Goal: Task Accomplishment & Management: Use online tool/utility

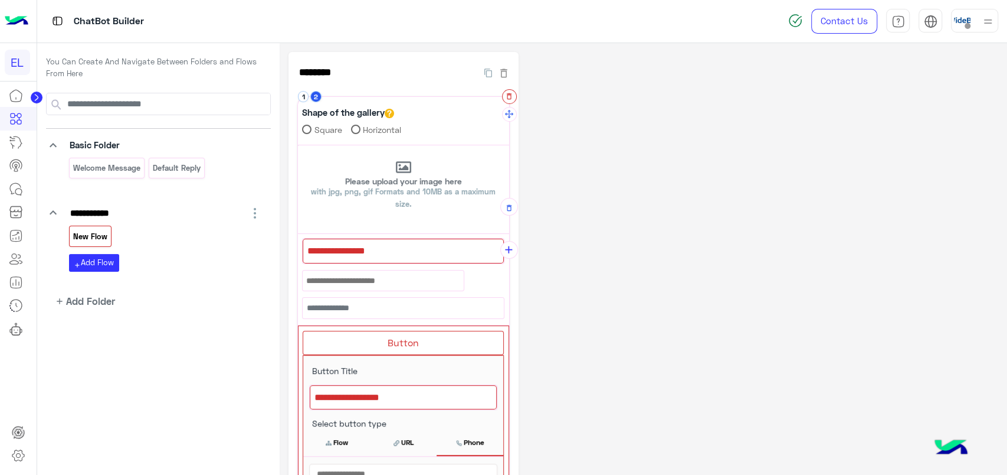
click at [509, 99] on icon "button" at bounding box center [509, 96] width 5 height 6
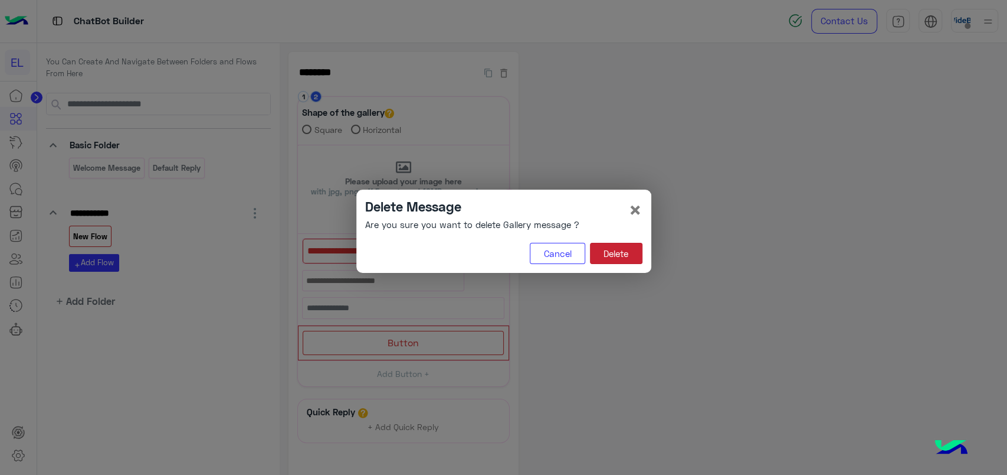
click at [608, 248] on button "Delete" at bounding box center [616, 253] width 53 height 21
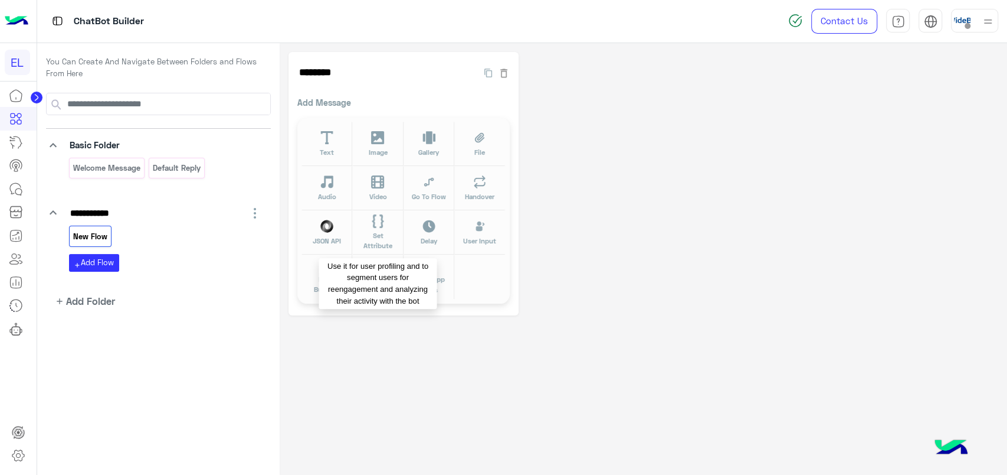
click at [373, 236] on span "Set Attribute" at bounding box center [378, 240] width 37 height 21
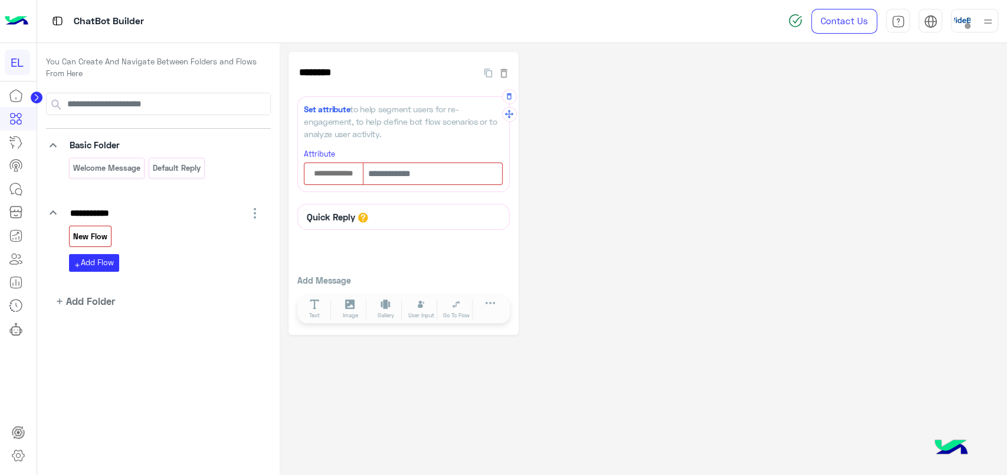
click at [339, 163] on div at bounding box center [333, 173] width 59 height 23
click at [338, 174] on input "text" at bounding box center [334, 173] width 58 height 13
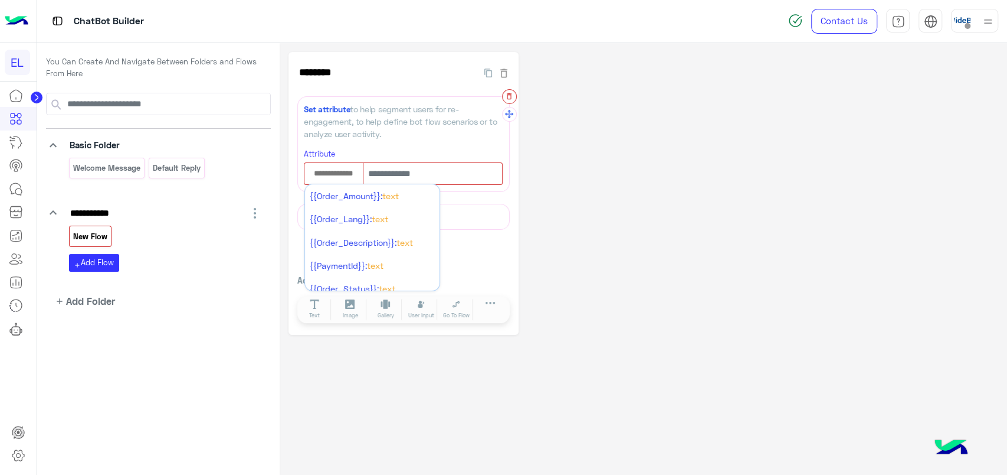
click at [511, 94] on icon "button" at bounding box center [509, 96] width 8 height 8
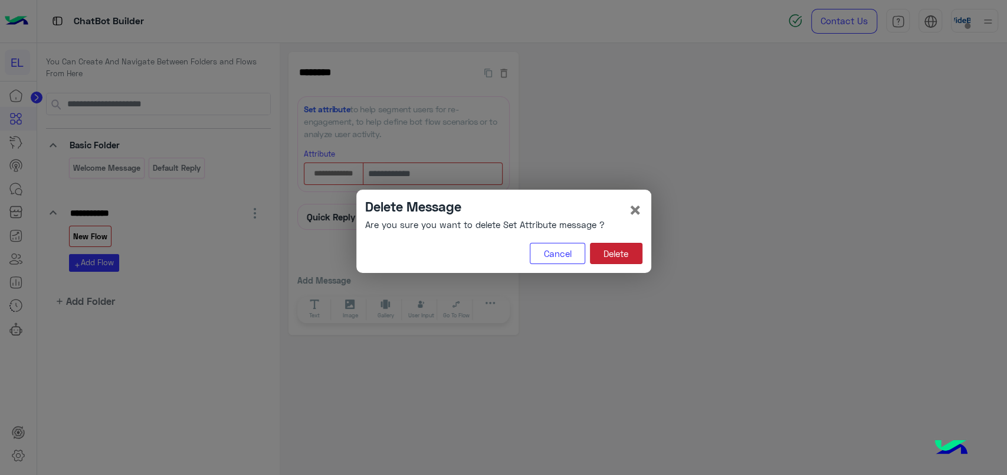
click at [636, 261] on button "Delete" at bounding box center [616, 253] width 53 height 21
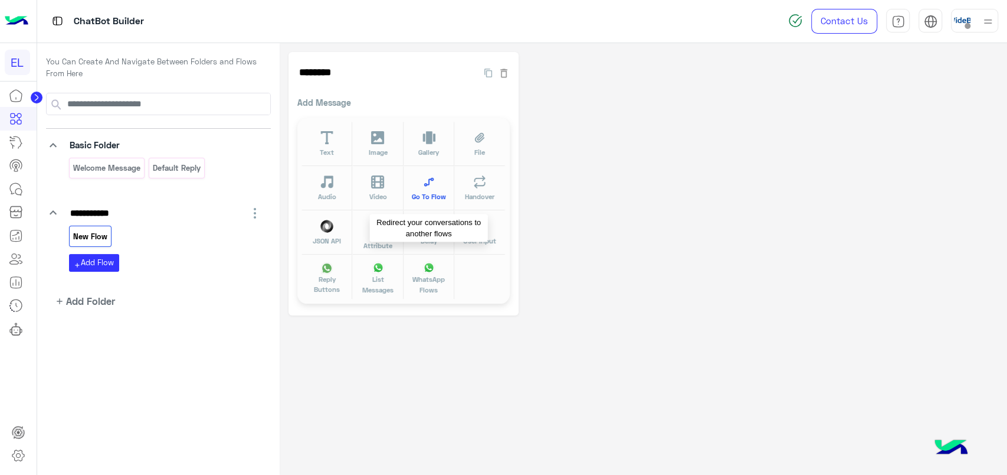
click at [443, 192] on span "Go To Flow" at bounding box center [429, 196] width 34 height 10
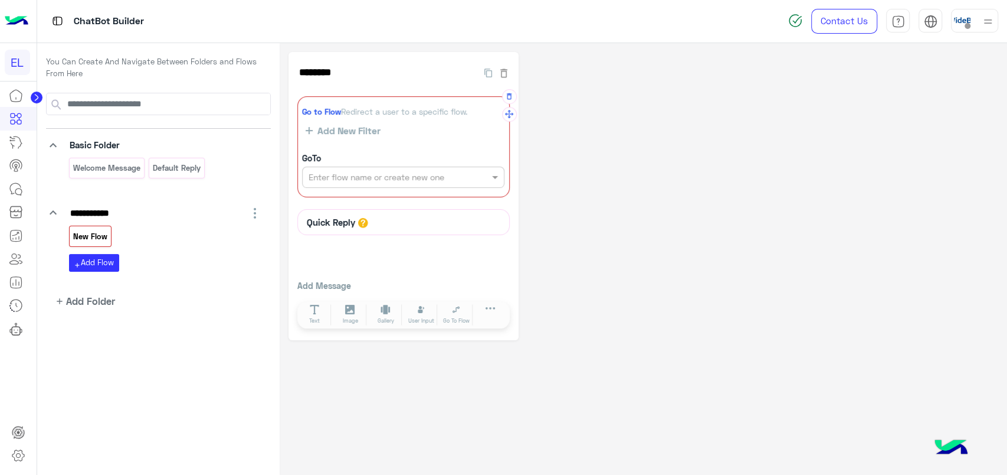
click at [443, 179] on input "text" at bounding box center [383, 177] width 149 height 12
click at [451, 171] on input "text" at bounding box center [383, 177] width 149 height 12
type input "********"
click at [480, 177] on button "+ Create Flow" at bounding box center [482, 178] width 41 height 14
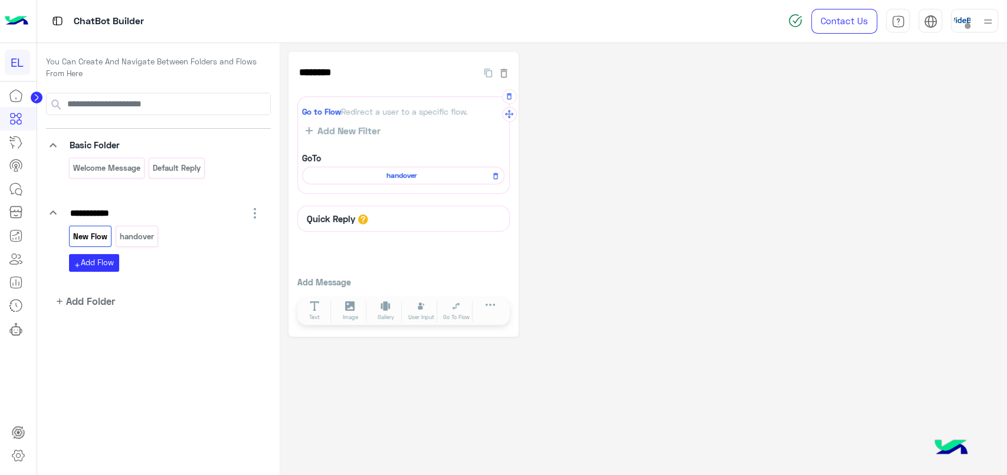
click at [414, 180] on span "handover" at bounding box center [401, 175] width 185 height 11
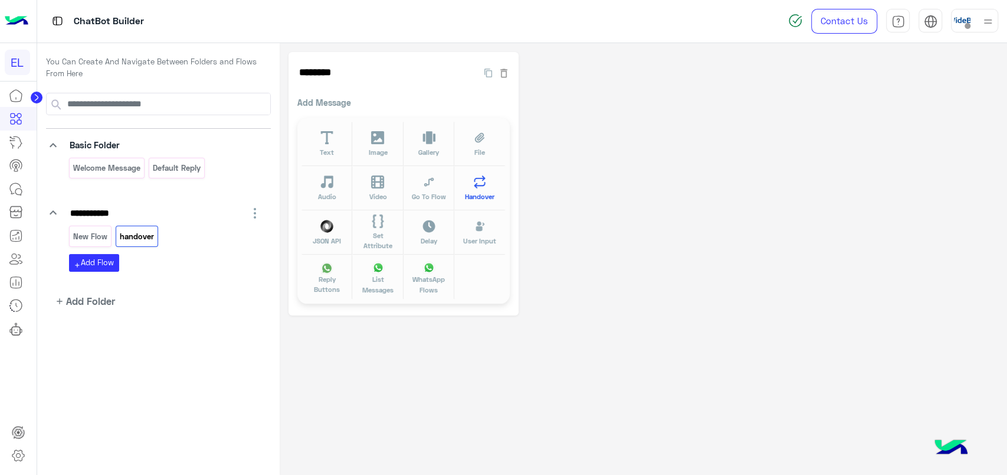
click at [491, 187] on button "Handover" at bounding box center [479, 188] width 51 height 44
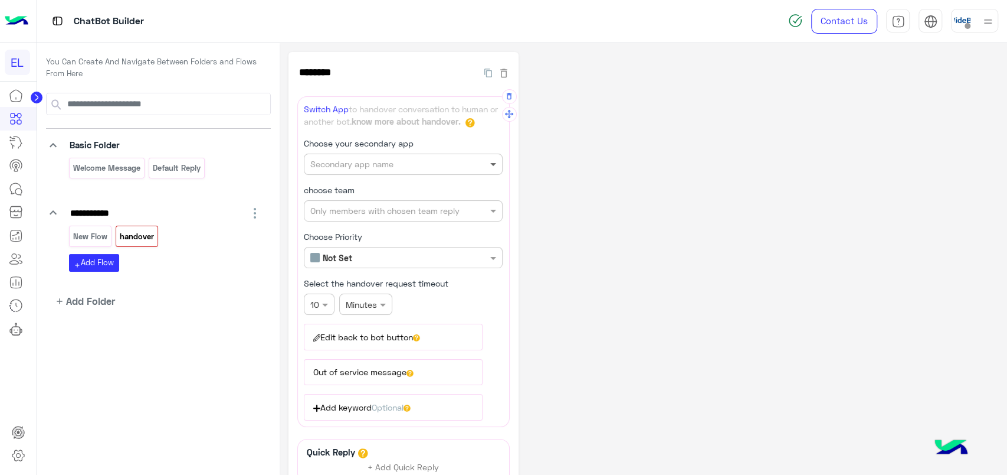
click at [494, 163] on span at bounding box center [495, 164] width 15 height 12
click at [350, 183] on span "Widebot Inbox" at bounding box center [338, 187] width 56 height 10
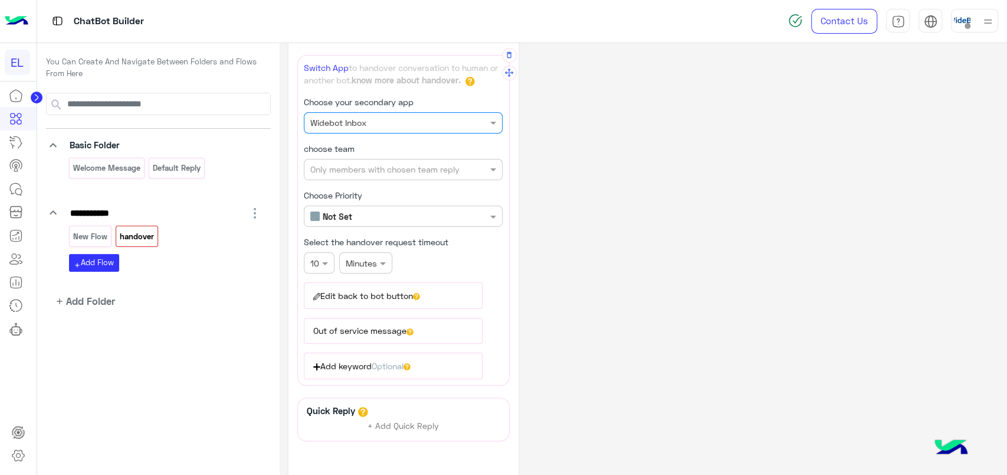
scroll to position [39, 0]
click at [401, 175] on input "text" at bounding box center [383, 172] width 146 height 12
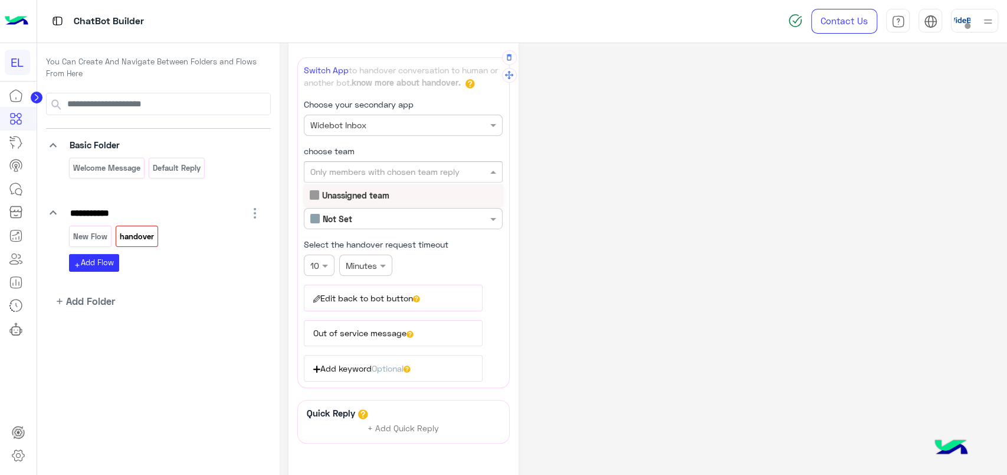
click at [350, 198] on div "Unassigned team" at bounding box center [403, 195] width 199 height 22
click at [409, 174] on input "text" at bounding box center [383, 172] width 146 height 12
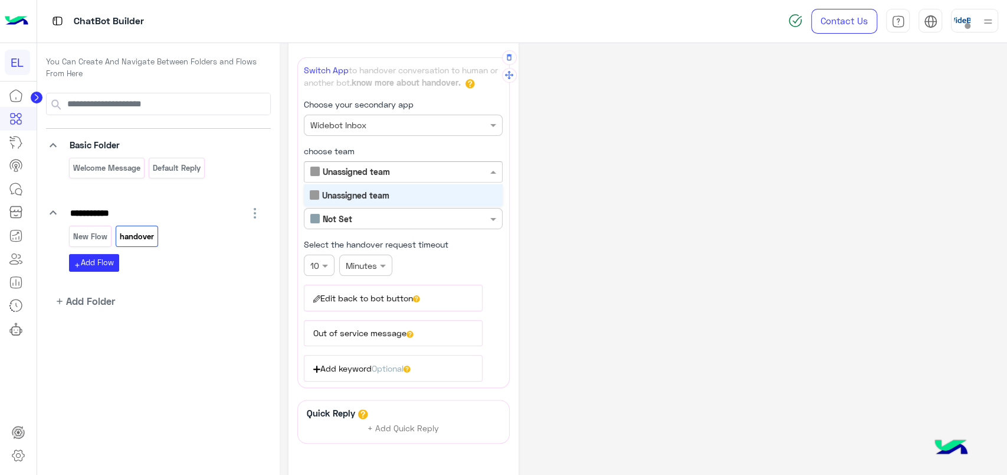
click at [408, 220] on input "text" at bounding box center [383, 218] width 146 height 12
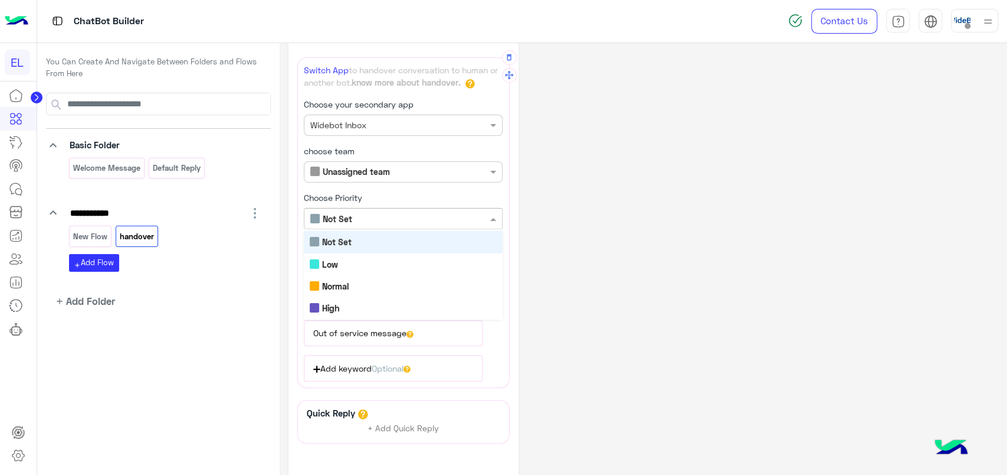
click at [395, 191] on div "**********" at bounding box center [403, 285] width 199 height 189
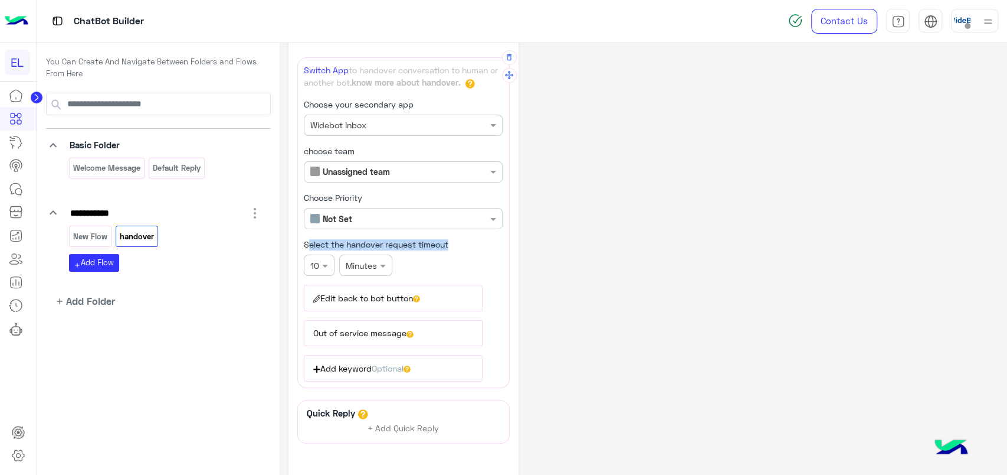
drag, startPoint x: 307, startPoint y: 243, endPoint x: 450, endPoint y: 243, distance: 143.4
click at [449, 243] on label "Select the handover request timeout" at bounding box center [376, 244] width 145 height 11
click at [387, 297] on button "Edit back to bot button" at bounding box center [393, 297] width 179 height 26
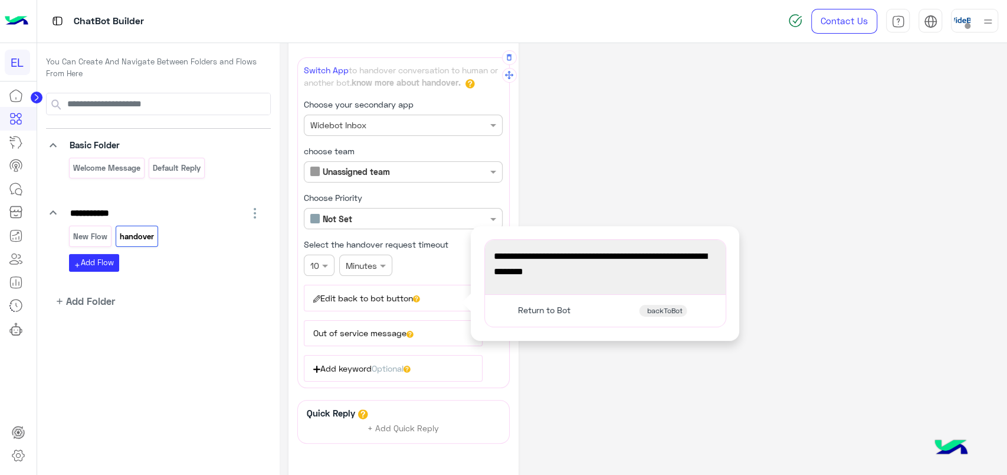
click at [516, 266] on span "You're now on handover mode, click the button below to return to bot" at bounding box center [605, 263] width 223 height 30
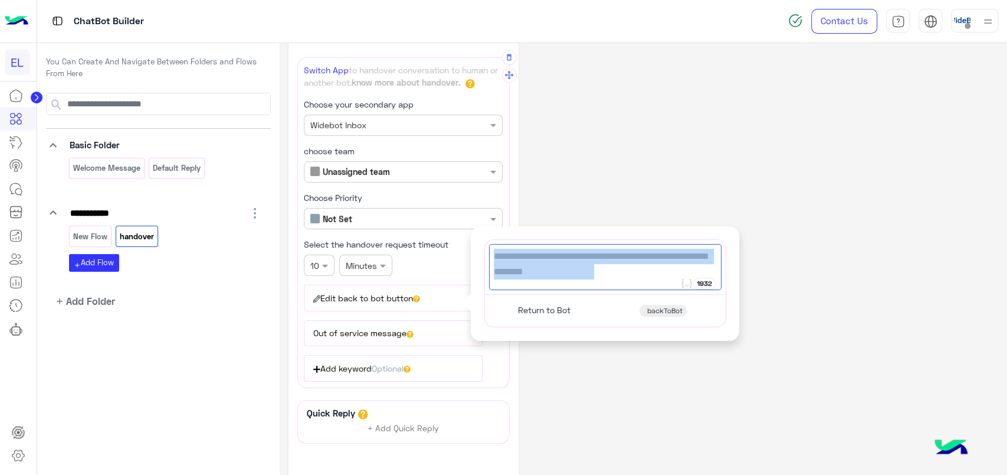
drag, startPoint x: 493, startPoint y: 254, endPoint x: 610, endPoint y: 273, distance: 118.9
click at [610, 273] on div "You're now on handover mode, click the button below to return to bot" at bounding box center [605, 267] width 233 height 46
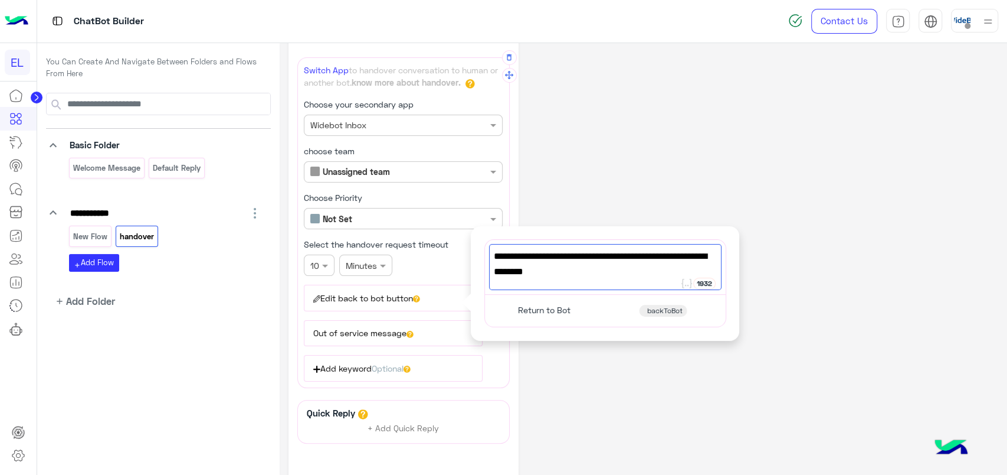
click at [610, 273] on span "You're now on handover mode, click the button below to return to bot" at bounding box center [605, 263] width 223 height 30
click at [609, 263] on span "You're now on handover mode, click the button below to return to bot" at bounding box center [605, 263] width 223 height 30
click at [562, 309] on span "Return to Bot" at bounding box center [544, 310] width 53 height 11
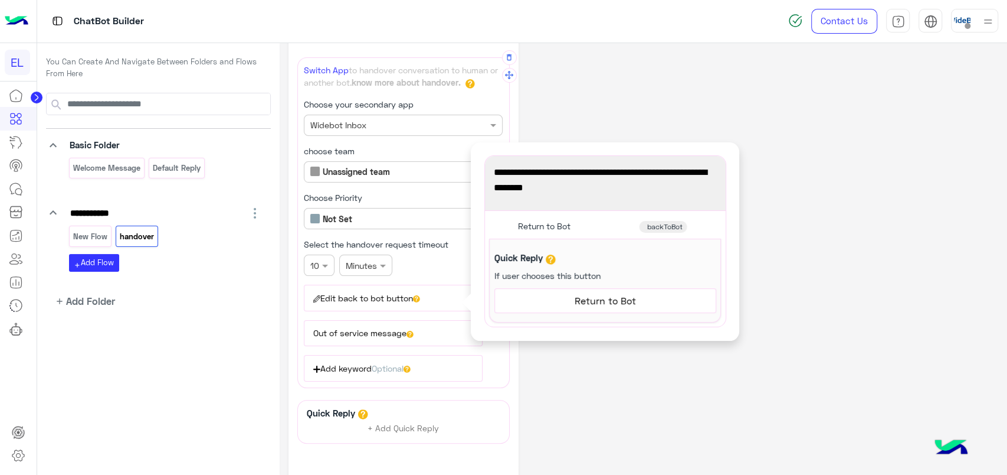
click at [613, 293] on span "Return to Bot" at bounding box center [605, 300] width 212 height 15
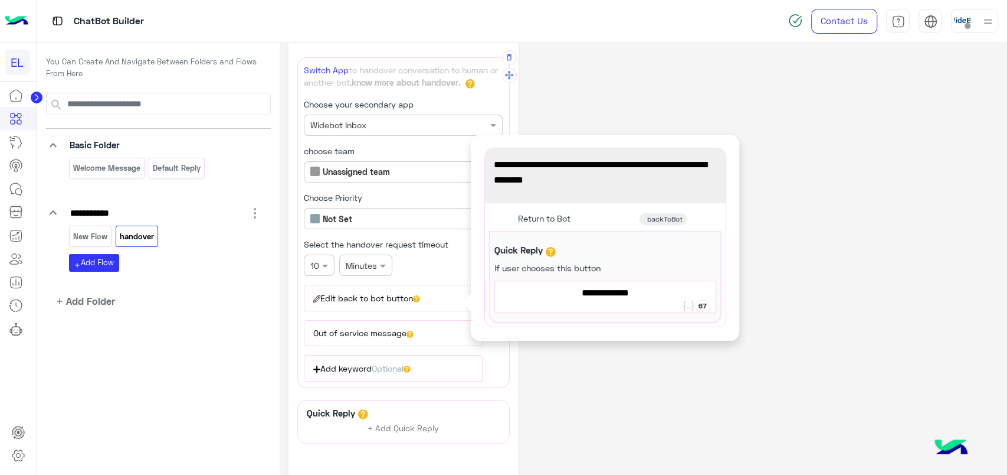
click at [613, 292] on span "Return to Bot" at bounding box center [605, 292] width 212 height 15
click at [633, 293] on span "Return to Bot" at bounding box center [605, 292] width 212 height 15
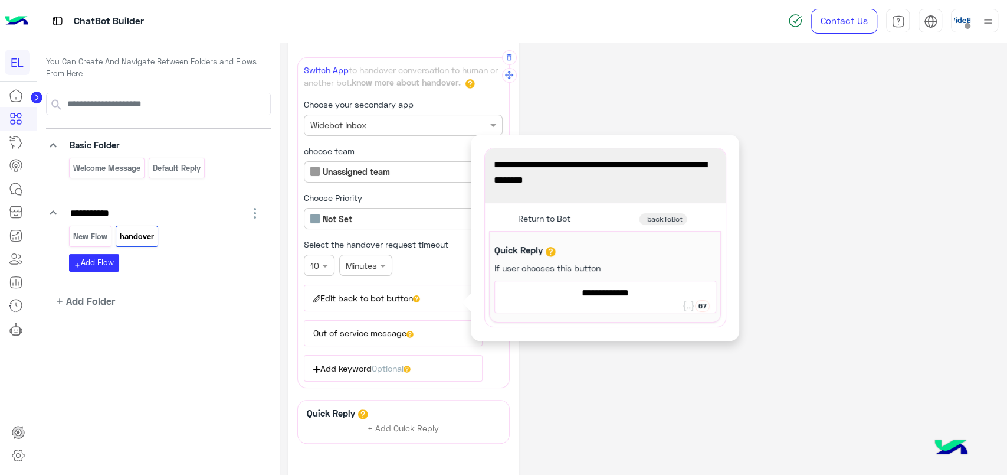
click at [633, 293] on span "Return to Bot" at bounding box center [605, 292] width 212 height 15
click at [421, 323] on button "Out of service message" at bounding box center [393, 333] width 179 height 26
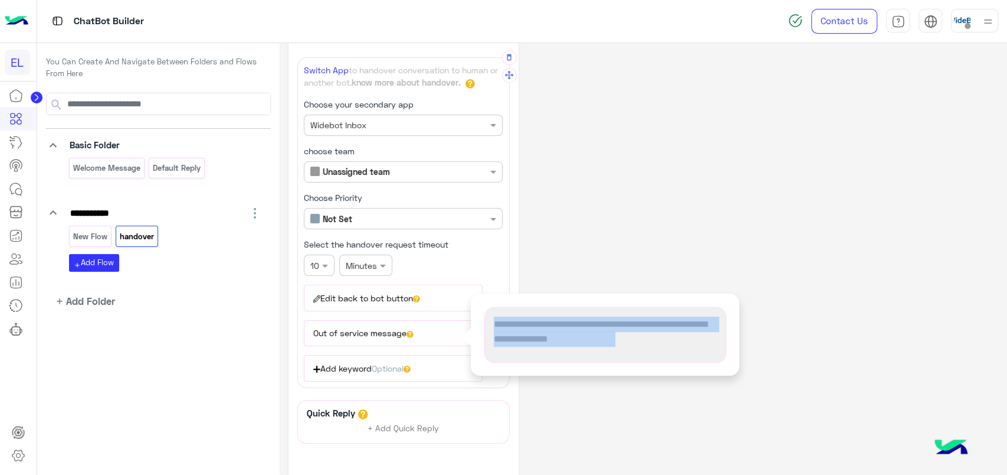
drag, startPoint x: 496, startPoint y: 322, endPoint x: 616, endPoint y: 337, distance: 121.3
click at [616, 337] on span "We’re currently out of working hours, we will get back the next working day" at bounding box center [605, 331] width 223 height 30
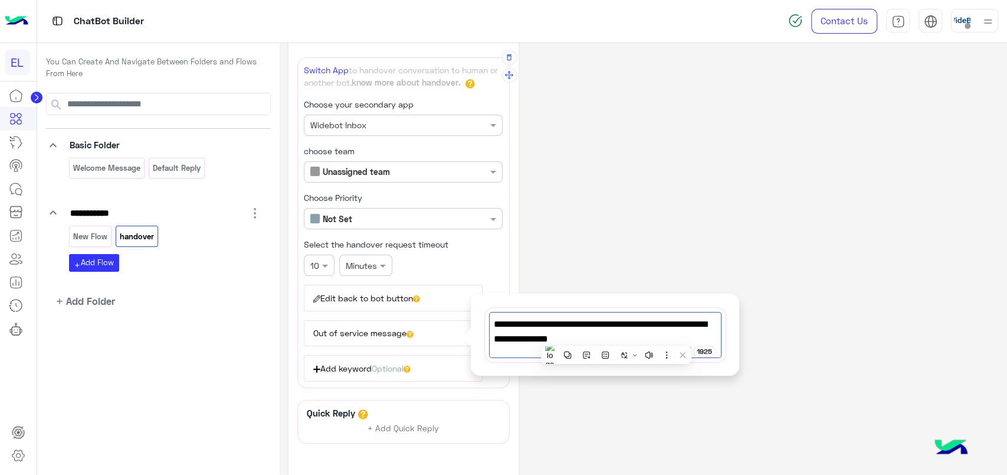
click at [616, 337] on span "We’re currently out of working hours, we will get back the next working day" at bounding box center [605, 331] width 223 height 30
drag, startPoint x: 616, startPoint y: 337, endPoint x: 543, endPoint y: 337, distance: 73.2
click at [543, 337] on span "We’re currently out of working hours, we will get back the next working day" at bounding box center [605, 331] width 223 height 30
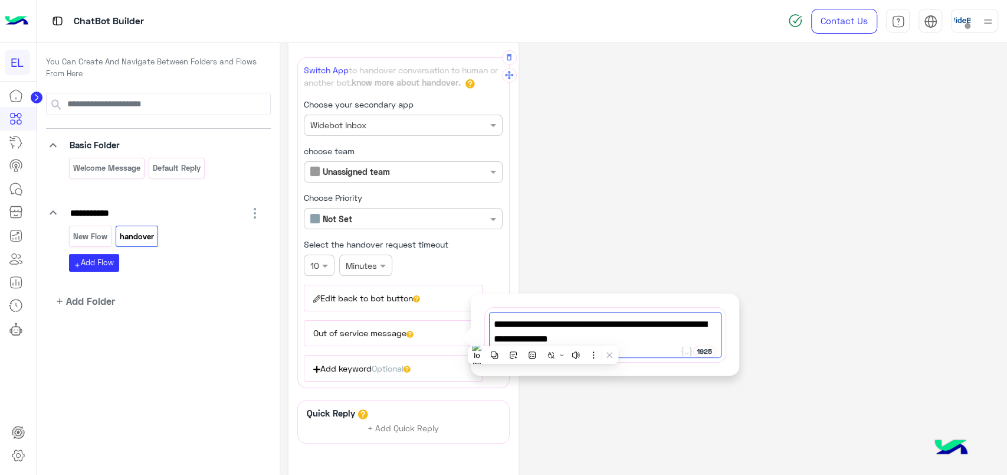
click at [338, 369] on button "Add keyword Optional" at bounding box center [393, 368] width 179 height 26
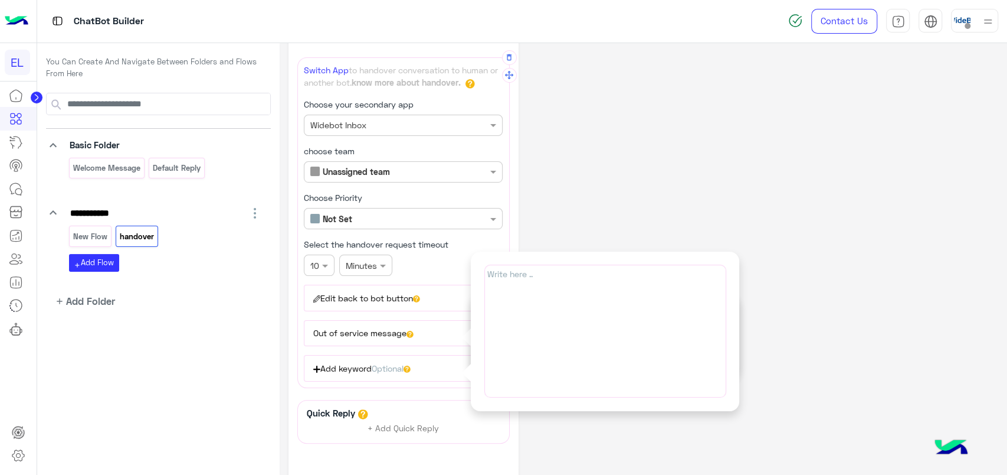
click at [533, 300] on div "Write here .." at bounding box center [606, 330] width 242 height 133
click at [430, 384] on div "**********" at bounding box center [403, 222] width 212 height 331
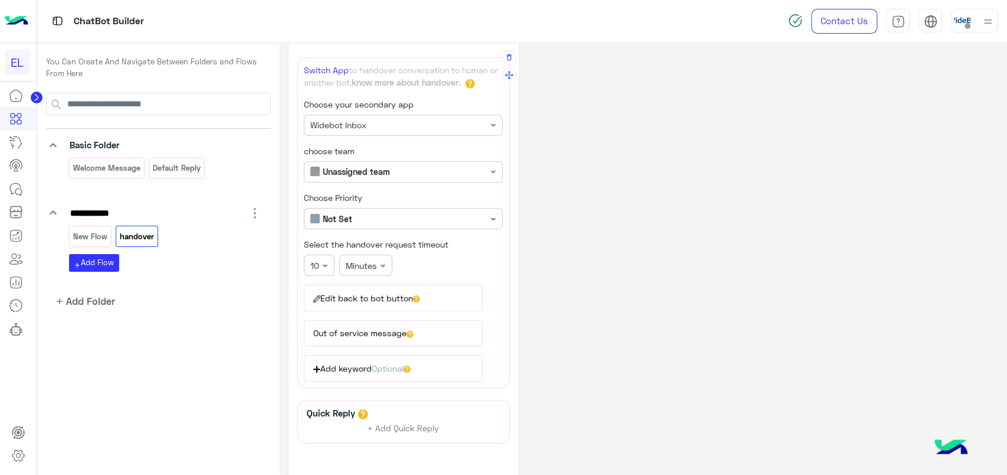
scroll to position [0, 0]
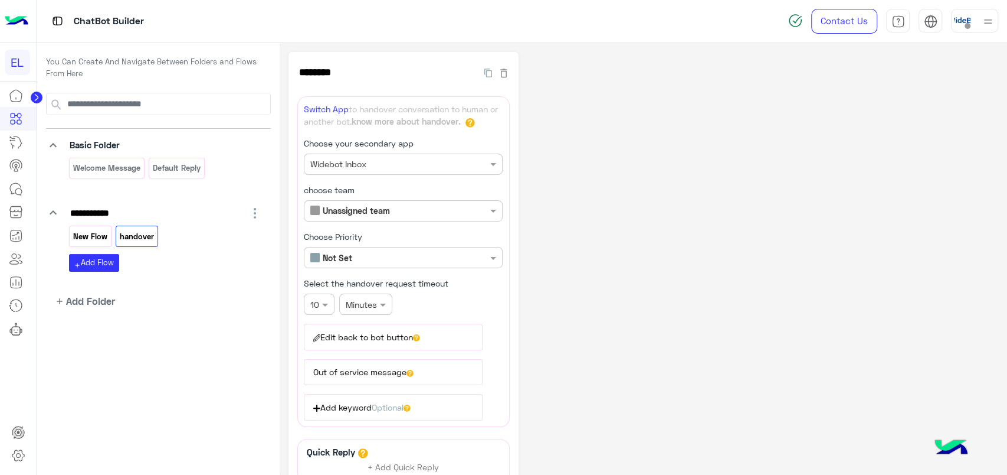
click at [73, 240] on p "New Flow" at bounding box center [90, 237] width 36 height 14
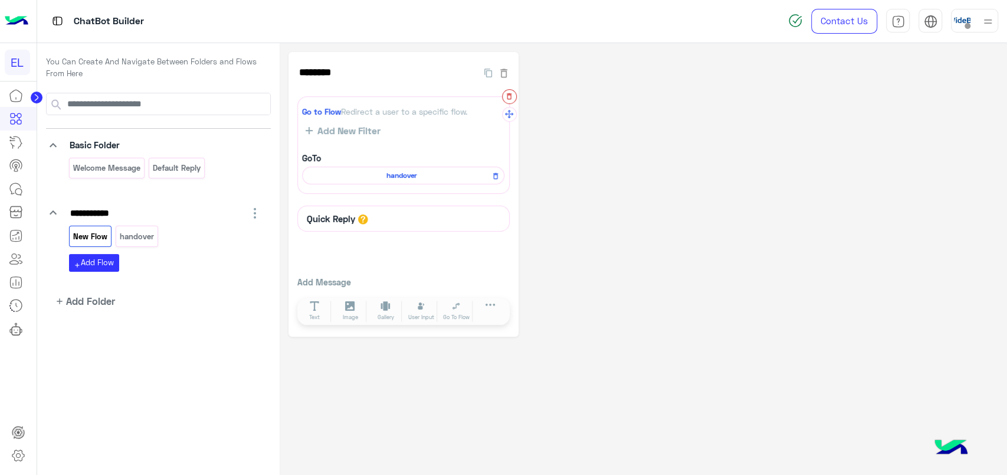
click at [507, 93] on icon "button" at bounding box center [509, 96] width 8 height 8
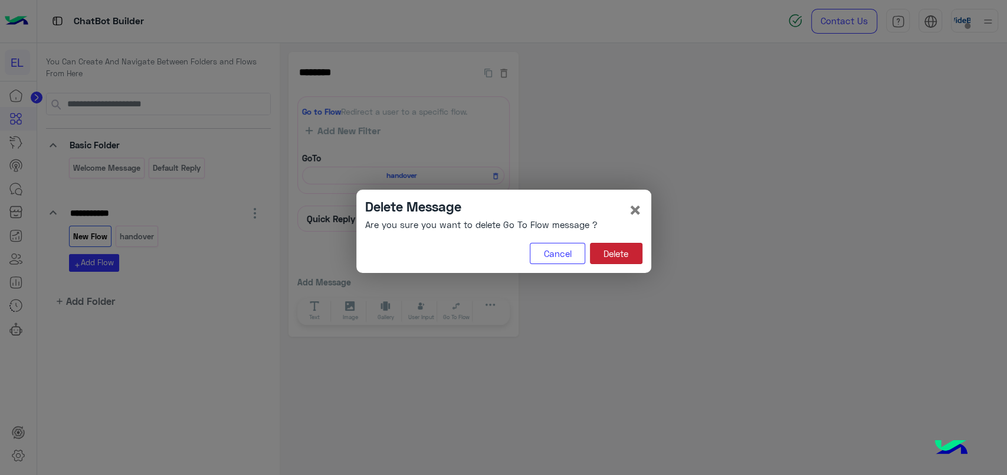
click at [630, 257] on button "Delete" at bounding box center [616, 253] width 53 height 21
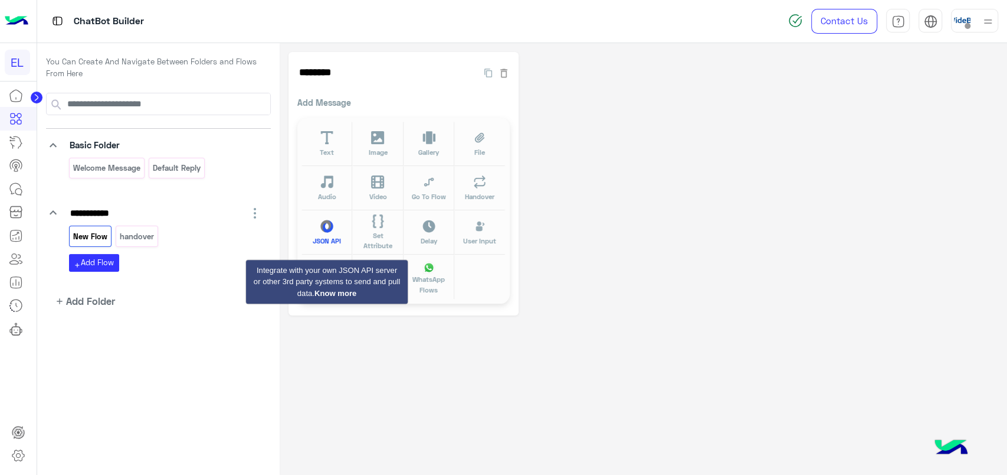
click at [335, 231] on button "JSON API" at bounding box center [327, 232] width 51 height 44
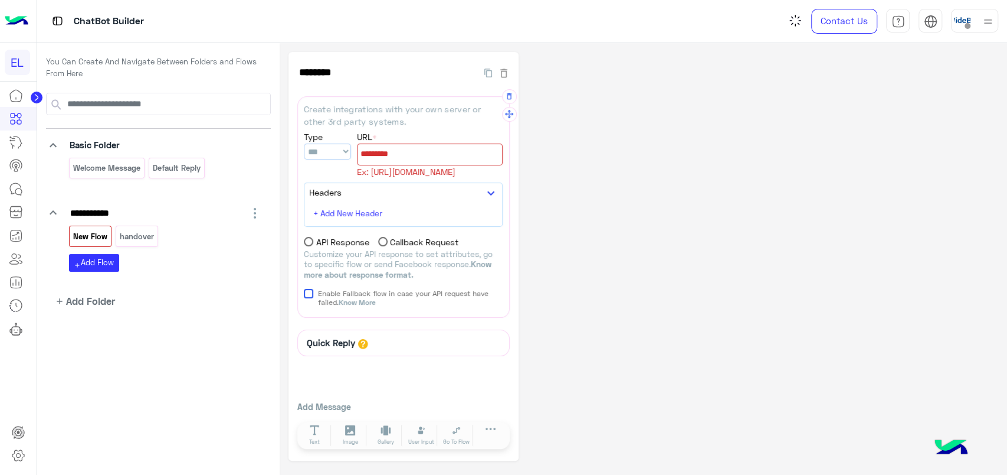
click at [344, 150] on select "*** **** *** ******" at bounding box center [327, 151] width 47 height 16
click at [453, 195] on div "Headers keyboard_arrow_down" at bounding box center [403, 191] width 189 height 15
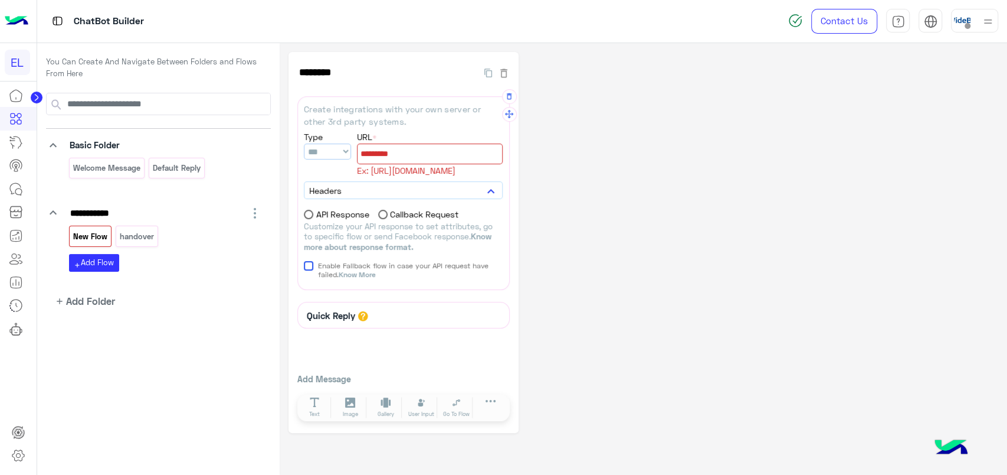
click at [453, 195] on div "Headers keyboard_arrow_down" at bounding box center [403, 191] width 189 height 15
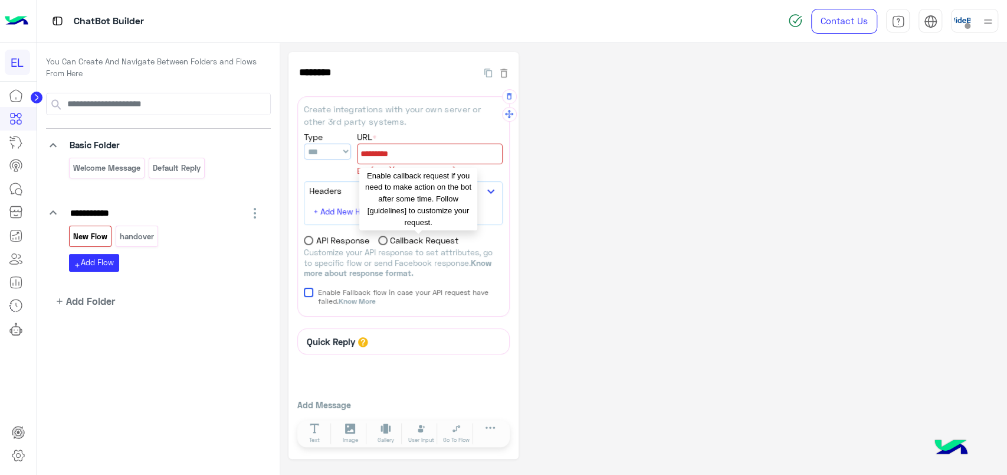
click at [378, 241] on span at bounding box center [382, 239] width 9 height 9
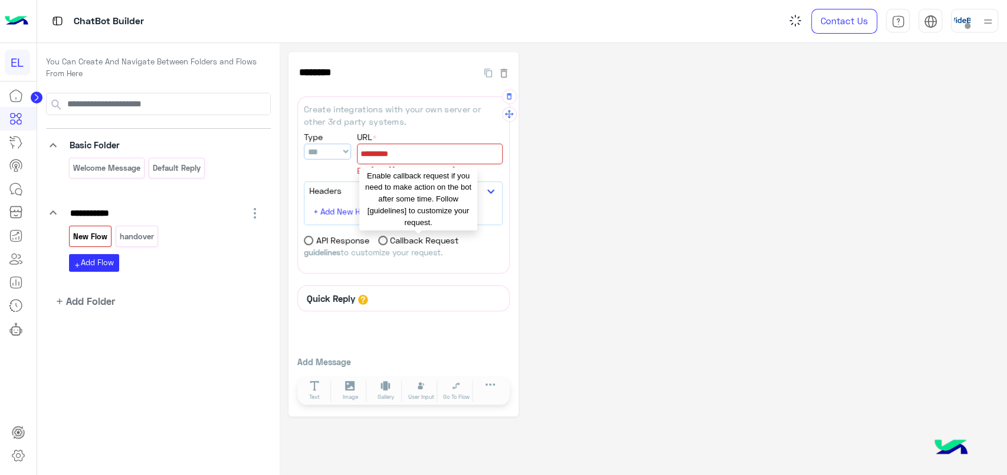
click at [378, 241] on span at bounding box center [382, 239] width 9 height 9
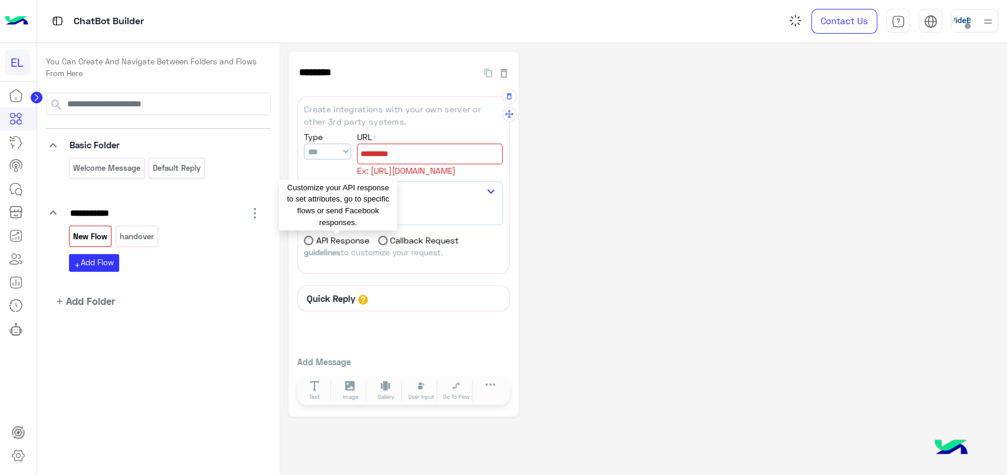
click at [313, 238] on label "API Response" at bounding box center [337, 240] width 66 height 12
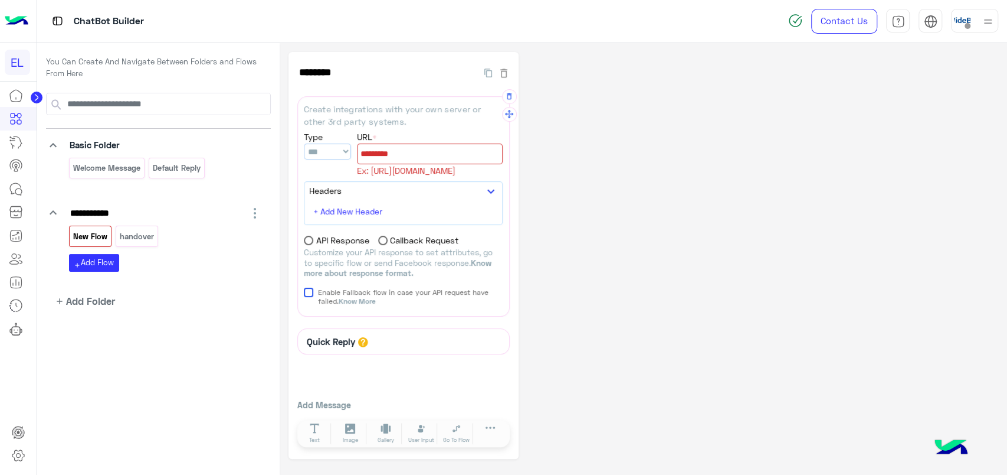
click at [496, 188] on icon "keyboard_arrow_down" at bounding box center [491, 191] width 14 height 14
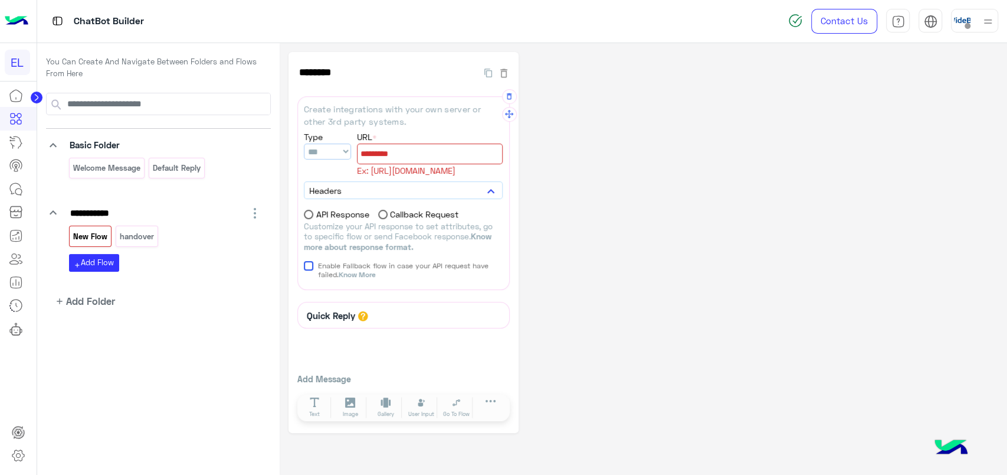
click at [496, 188] on icon "keyboard_arrow_down" at bounding box center [491, 191] width 14 height 14
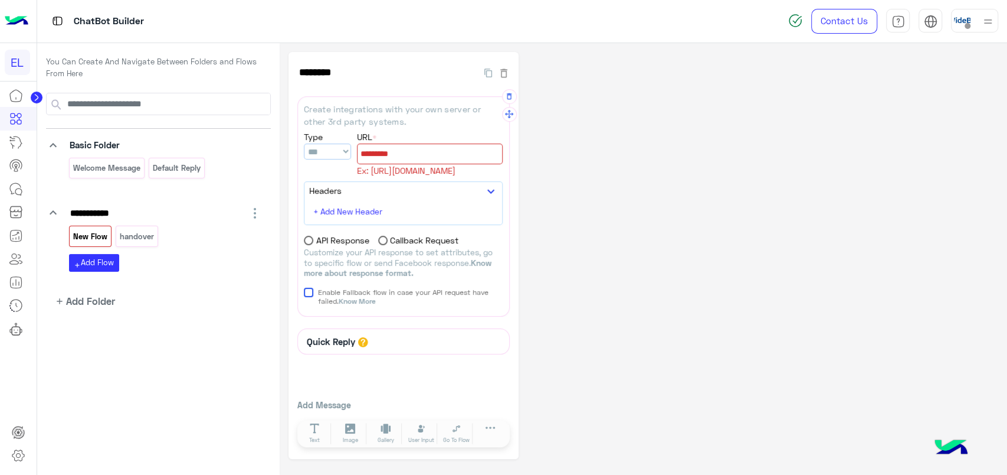
click at [342, 153] on select "*** **** *** ******" at bounding box center [327, 151] width 47 height 16
select select "****"
click at [304, 143] on select "*** **** *** ******" at bounding box center [327, 151] width 47 height 16
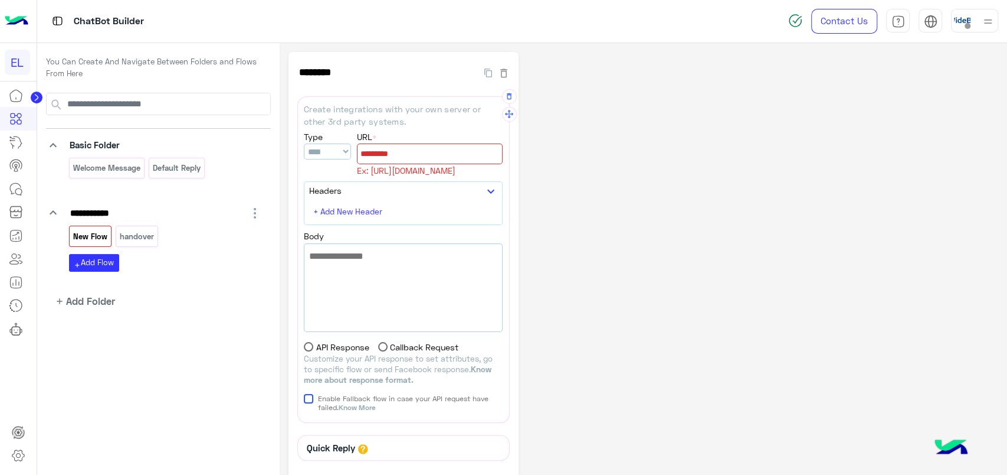
scroll to position [26, 0]
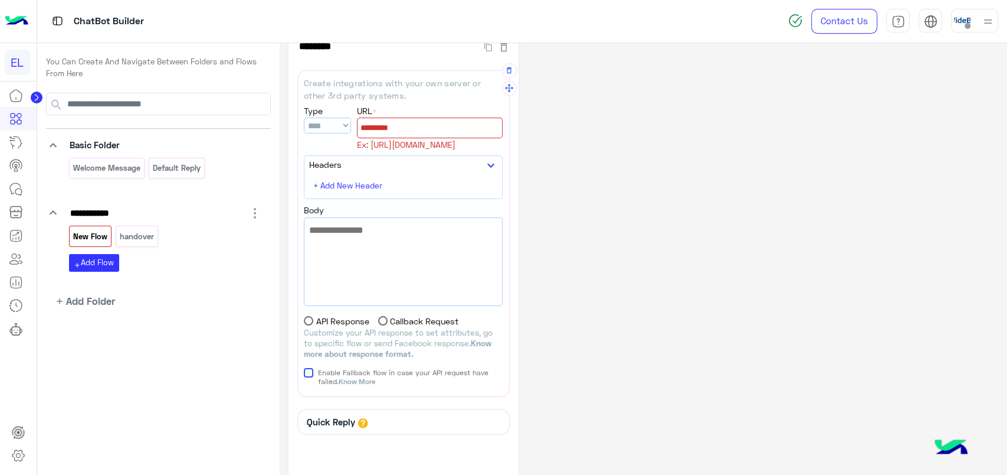
click at [341, 296] on div at bounding box center [404, 261] width 198 height 87
type textarea "*"
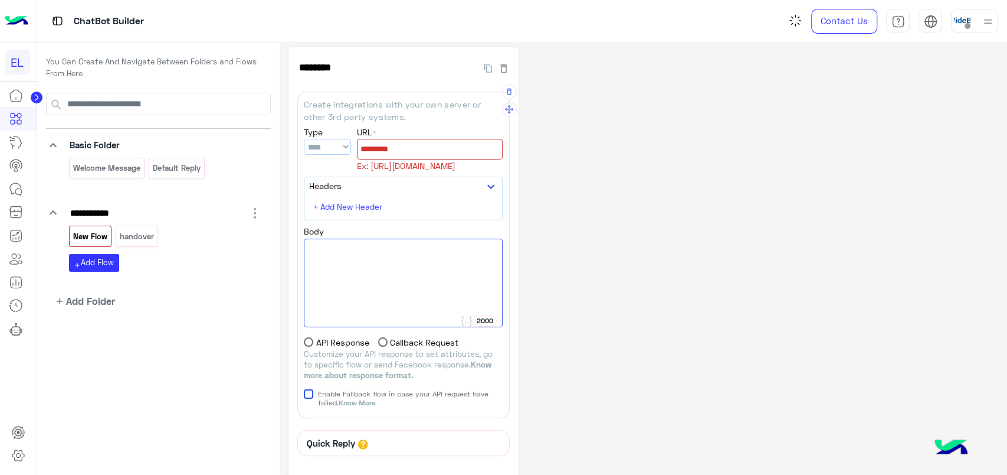
scroll to position [0, 0]
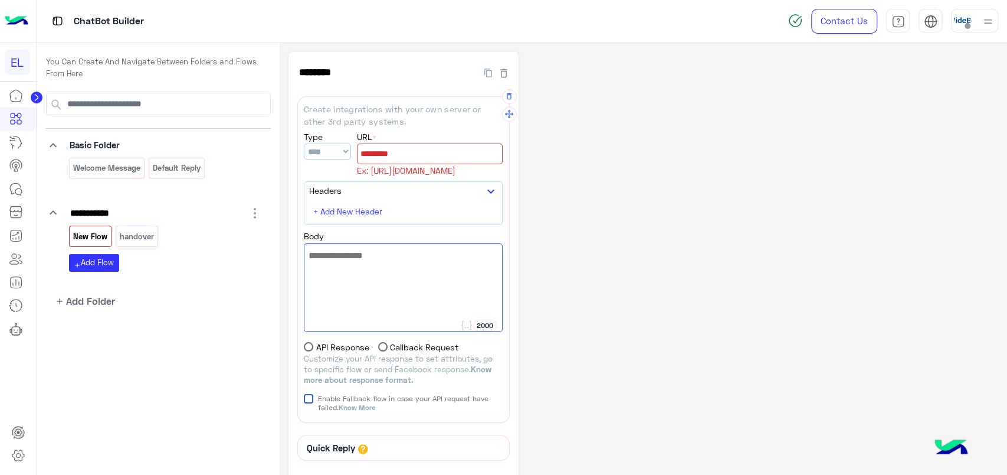
click at [345, 214] on button "+ Add New Header" at bounding box center [349, 210] width 80 height 17
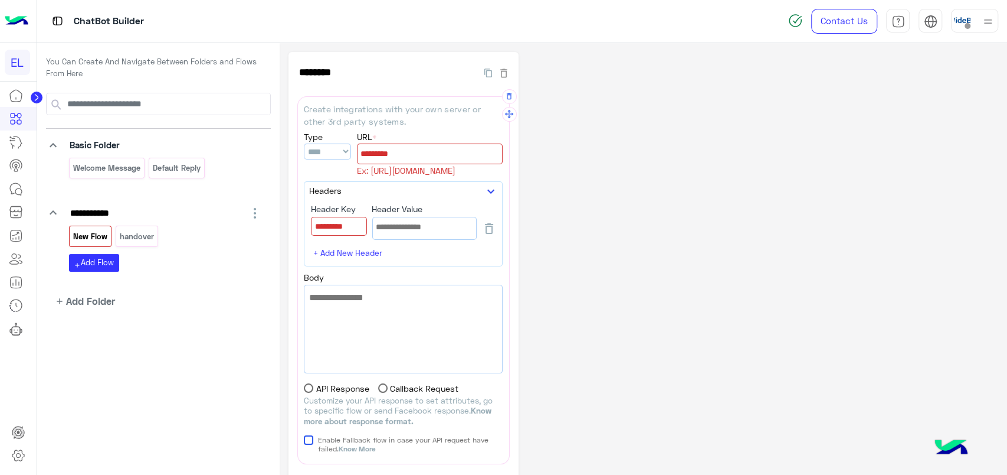
click at [346, 222] on input at bounding box center [339, 226] width 55 height 18
click at [408, 224] on div at bounding box center [424, 226] width 103 height 19
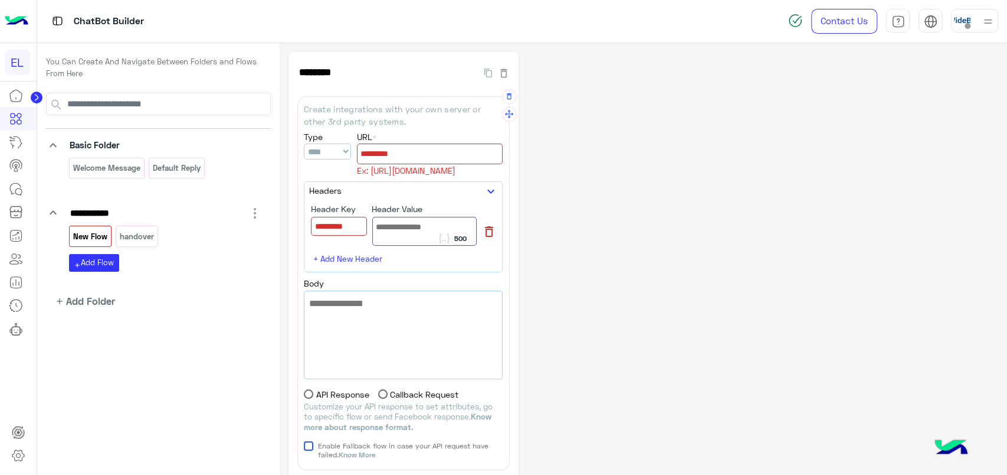
click at [487, 236] on icon at bounding box center [489, 231] width 14 height 14
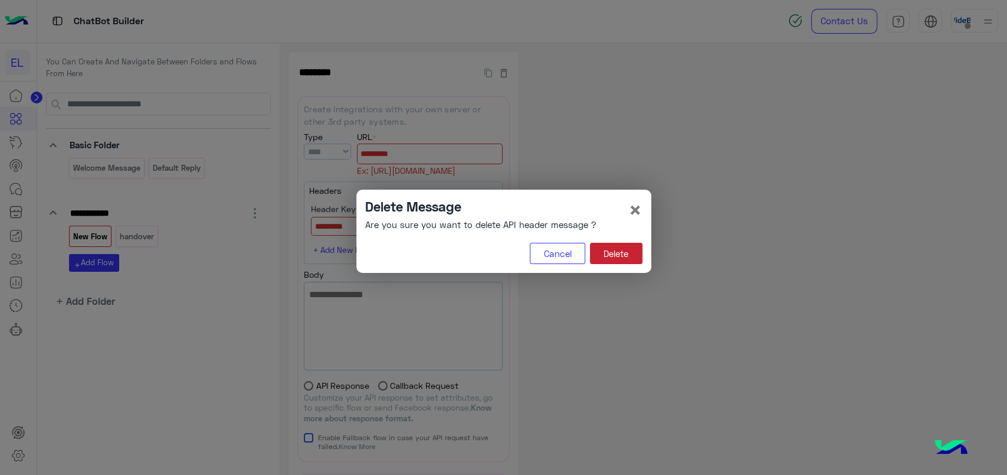
click at [613, 250] on button "Delete" at bounding box center [616, 253] width 53 height 21
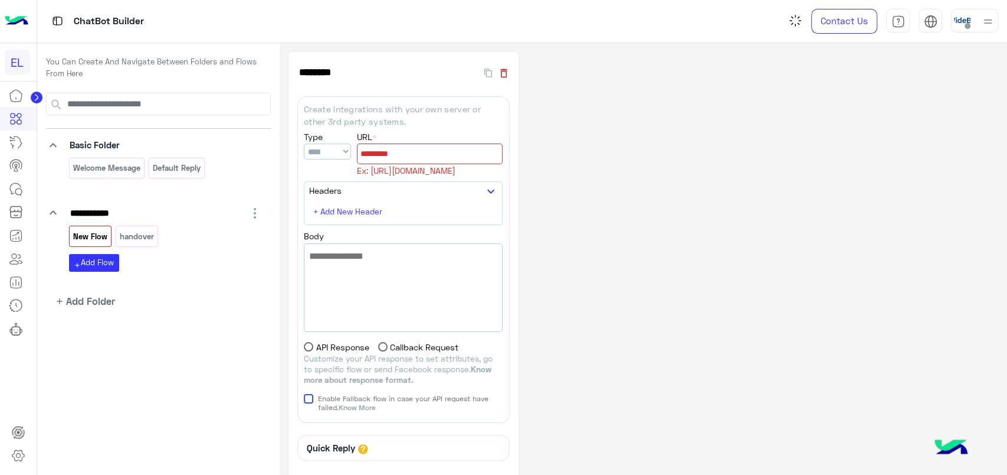
click at [506, 76] on icon "button" at bounding box center [504, 73] width 12 height 12
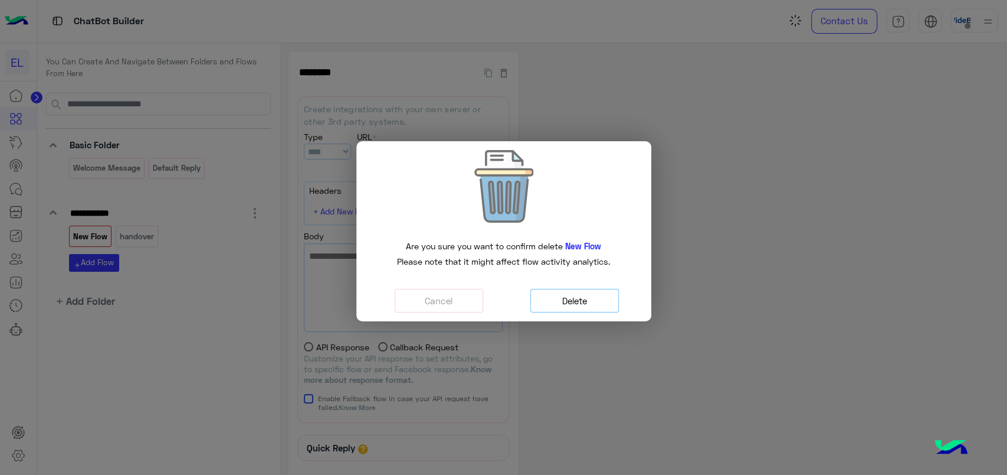
click at [572, 290] on button "Delete" at bounding box center [575, 301] width 89 height 24
drag, startPoint x: 567, startPoint y: 246, endPoint x: 608, endPoint y: 247, distance: 41.9
click at [608, 247] on div "Are you sure you want to confirm delete New Flow Please note that it might affe…" at bounding box center [503, 254] width 277 height 28
drag, startPoint x: 608, startPoint y: 247, endPoint x: 585, endPoint y: 256, distance: 25.2
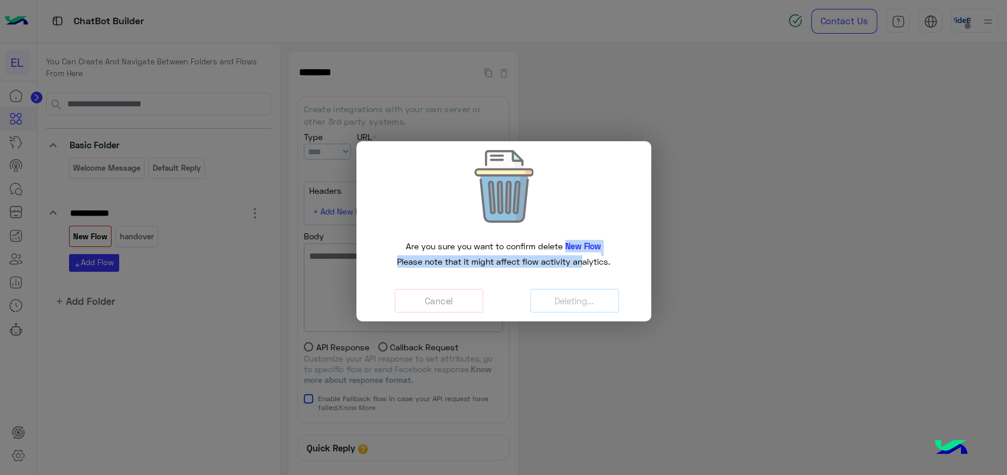
click at [585, 256] on div "Are you sure you want to confirm delete New Flow Please note that it might affe…" at bounding box center [503, 254] width 277 height 28
click at [457, 303] on button "Cancel" at bounding box center [439, 301] width 89 height 24
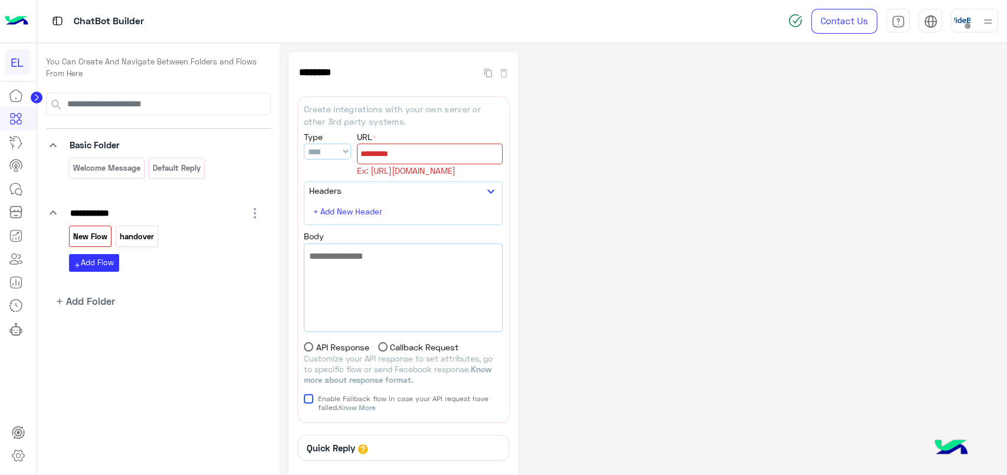
click at [143, 237] on p "handover" at bounding box center [137, 237] width 36 height 14
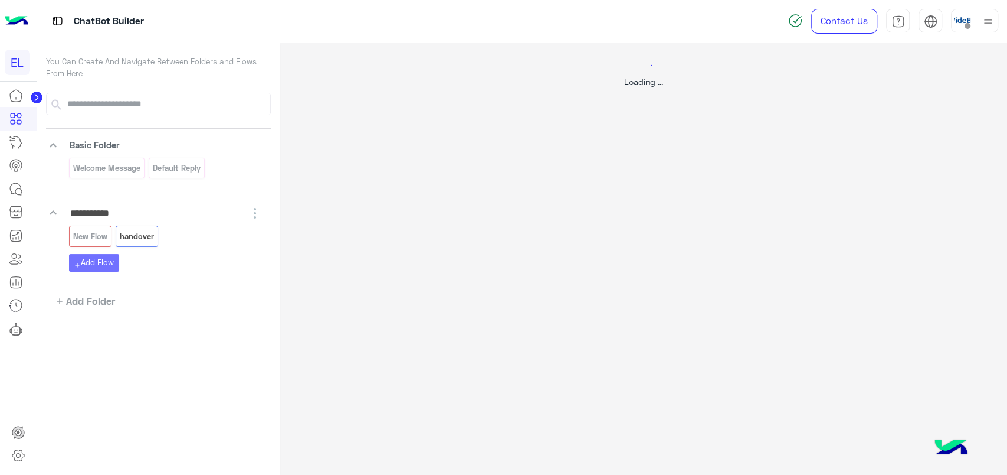
click at [88, 236] on div at bounding box center [503, 237] width 1007 height 475
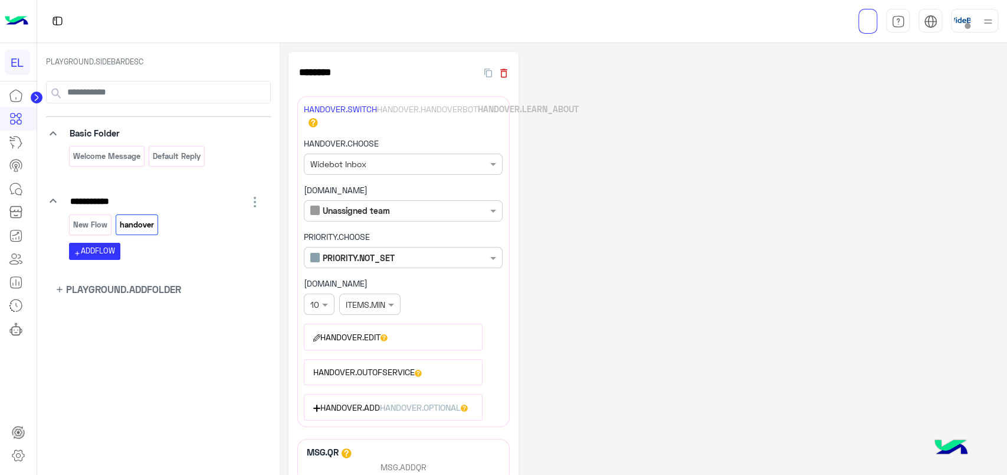
click at [503, 69] on icon "button" at bounding box center [503, 72] width 7 height 9
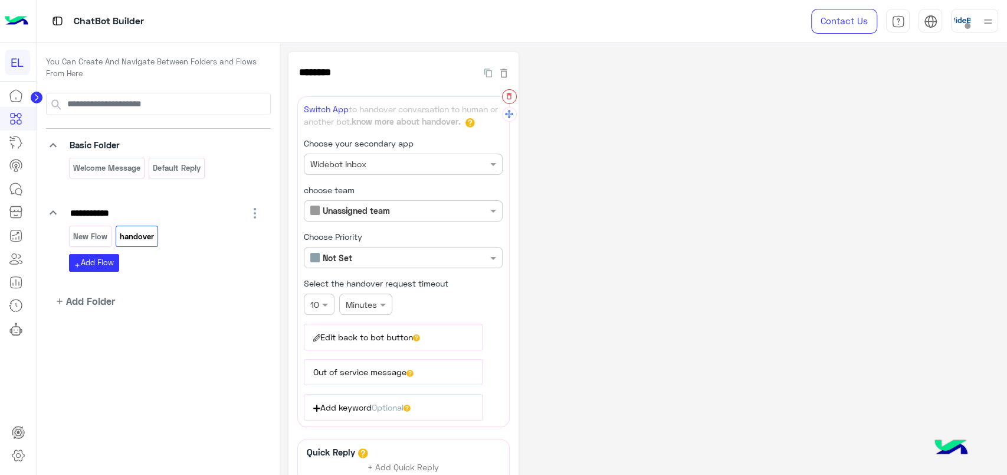
click at [510, 96] on icon "button" at bounding box center [509, 96] width 8 height 8
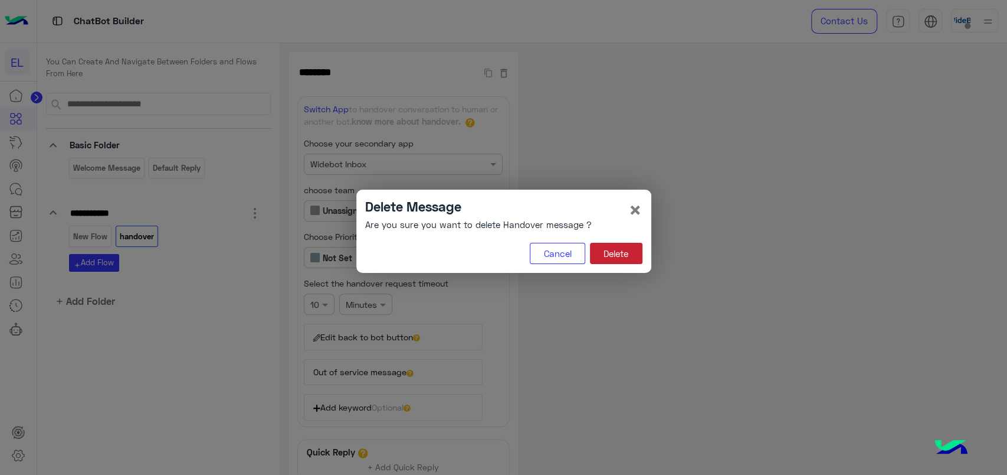
click at [620, 251] on button "Delete" at bounding box center [616, 253] width 53 height 21
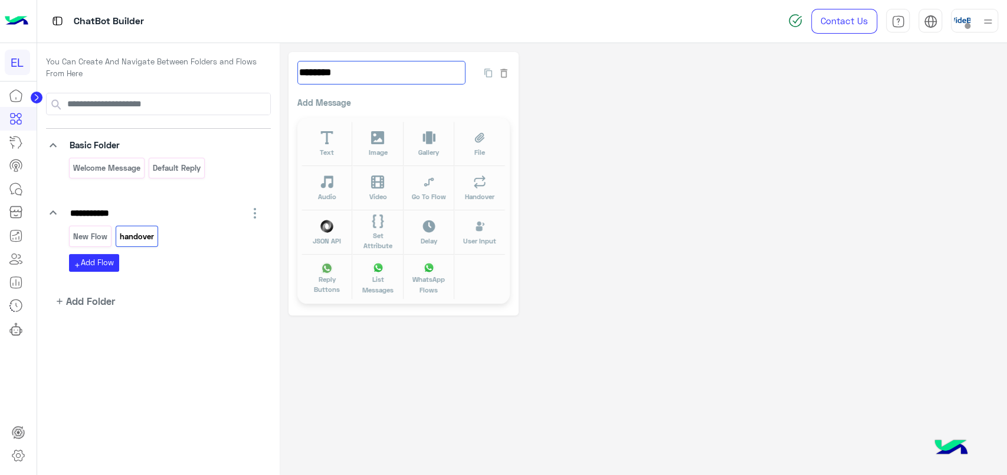
click at [374, 74] on input "********" at bounding box center [381, 73] width 168 height 24
type input "****"
click at [511, 158] on div "**** 146 Add Message Text Image Gallery File Audio Video Go To Flow Handover JS…" at bounding box center [404, 183] width 230 height 263
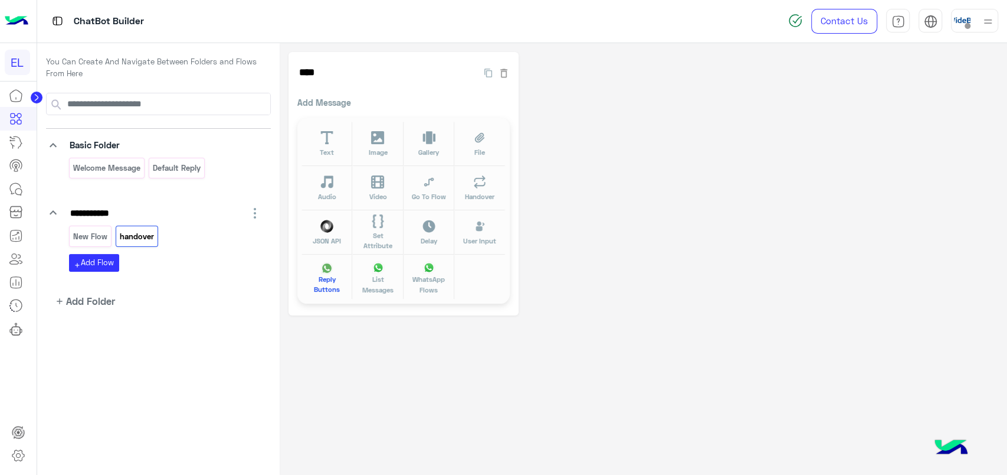
click at [330, 282] on span "Reply Buttons" at bounding box center [327, 284] width 37 height 21
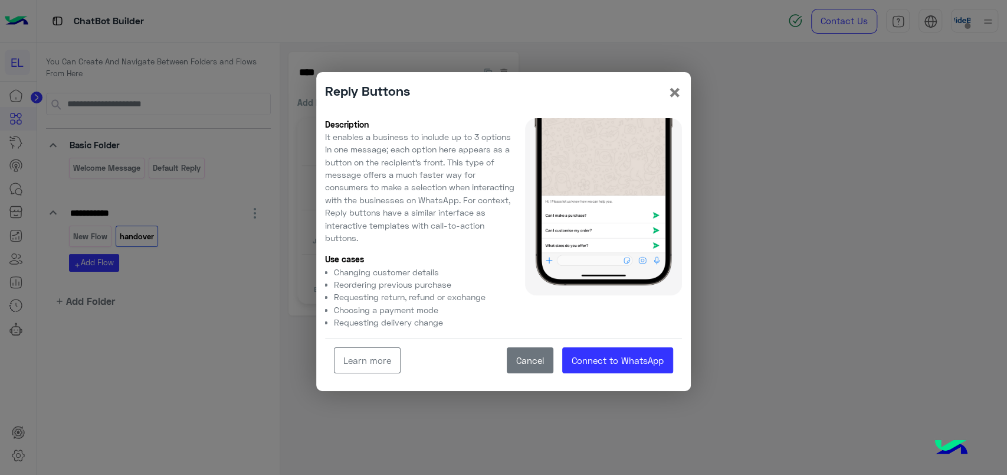
click at [543, 355] on button "Cancel" at bounding box center [530, 360] width 47 height 27
